Goal: Find contact information: Find contact information

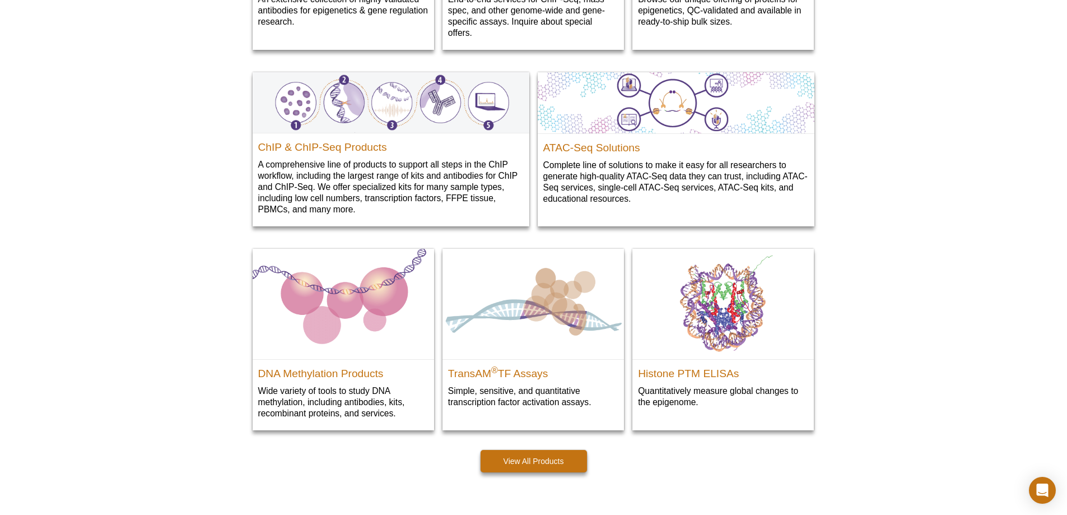
drag, startPoint x: 1072, startPoint y: 88, endPoint x: 1071, endPoint y: 536, distance: 447.9
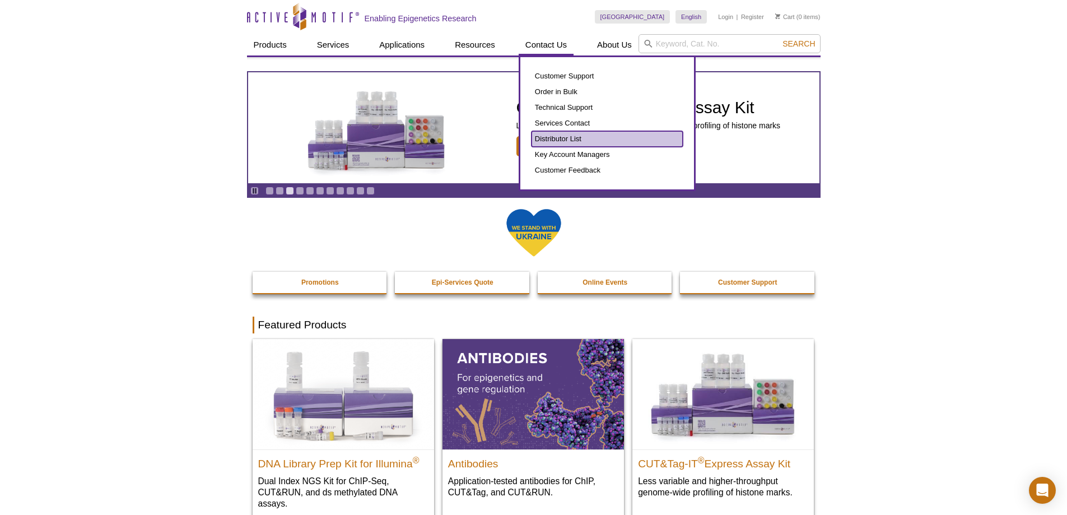
click at [568, 139] on link "Distributor List" at bounding box center [606, 139] width 151 height 16
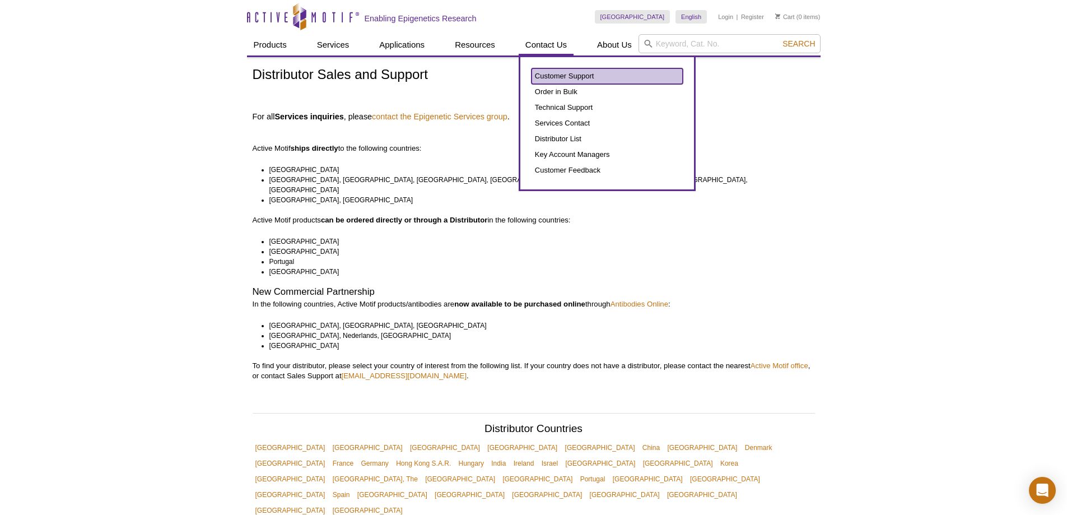
click at [554, 76] on link "Customer Support" at bounding box center [606, 76] width 151 height 16
